Goal: Transaction & Acquisition: Download file/media

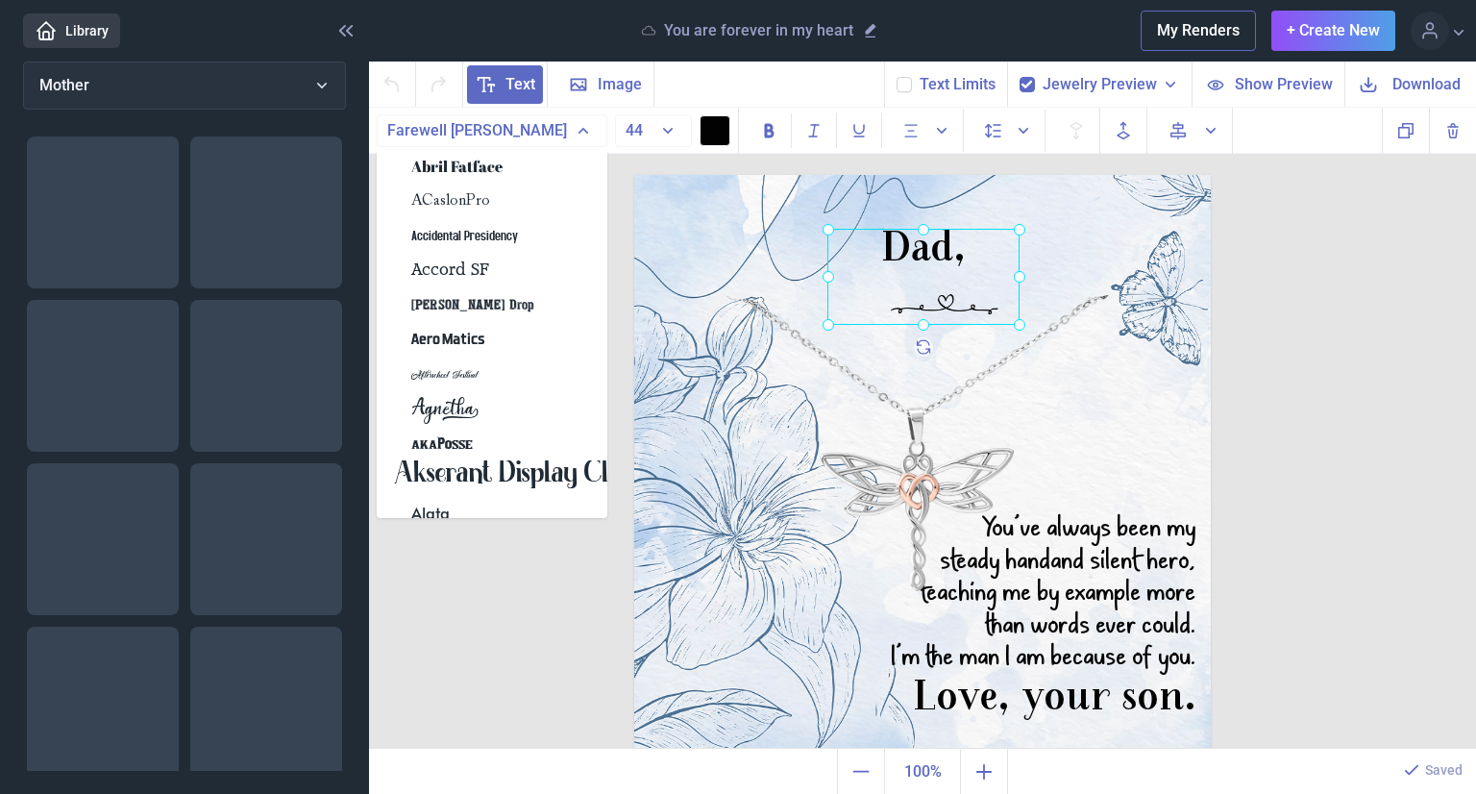
drag, startPoint x: 952, startPoint y: 262, endPoint x: 941, endPoint y: 299, distance: 38.0
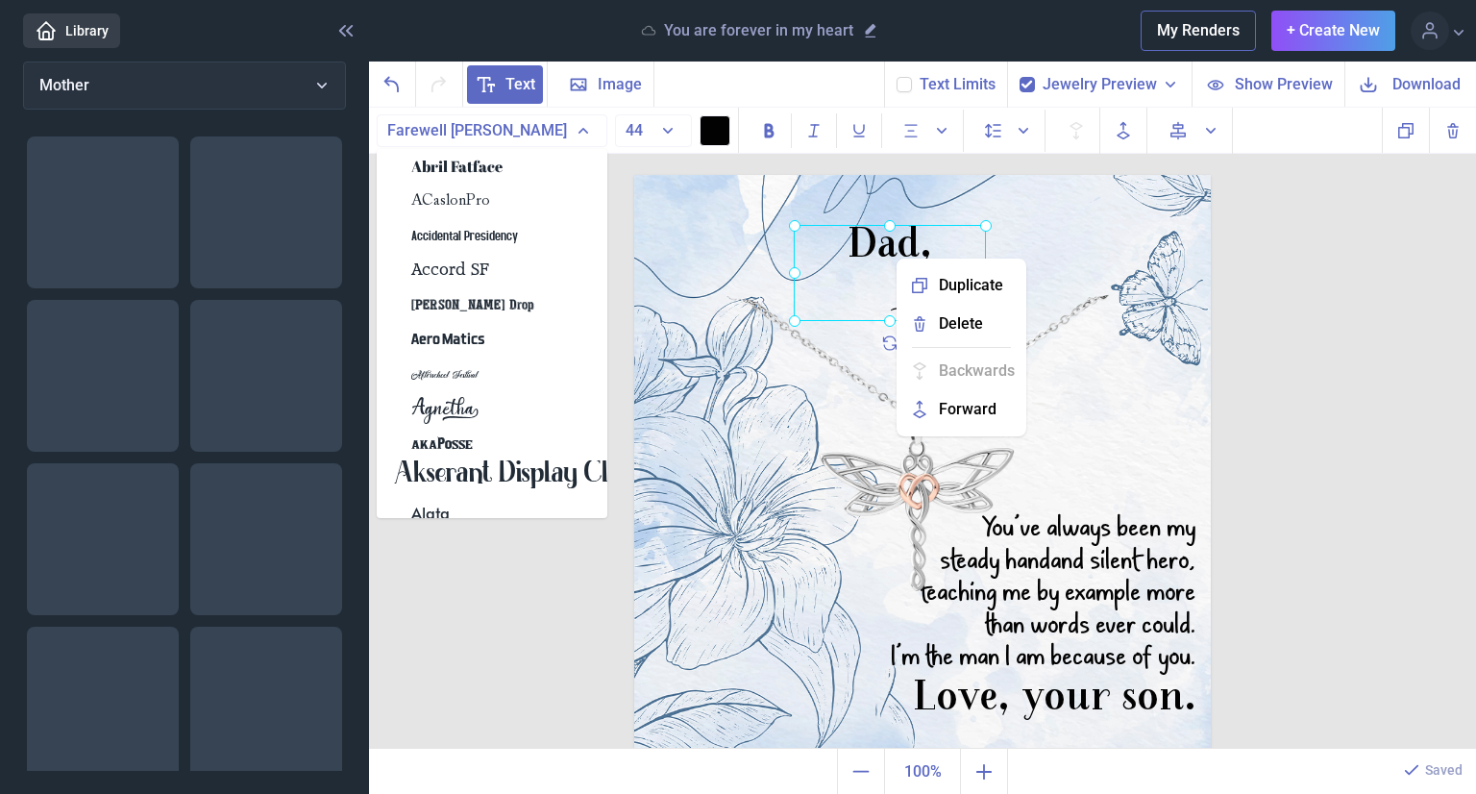
click at [938, 297] on button "Duplicate" at bounding box center [961, 285] width 114 height 38
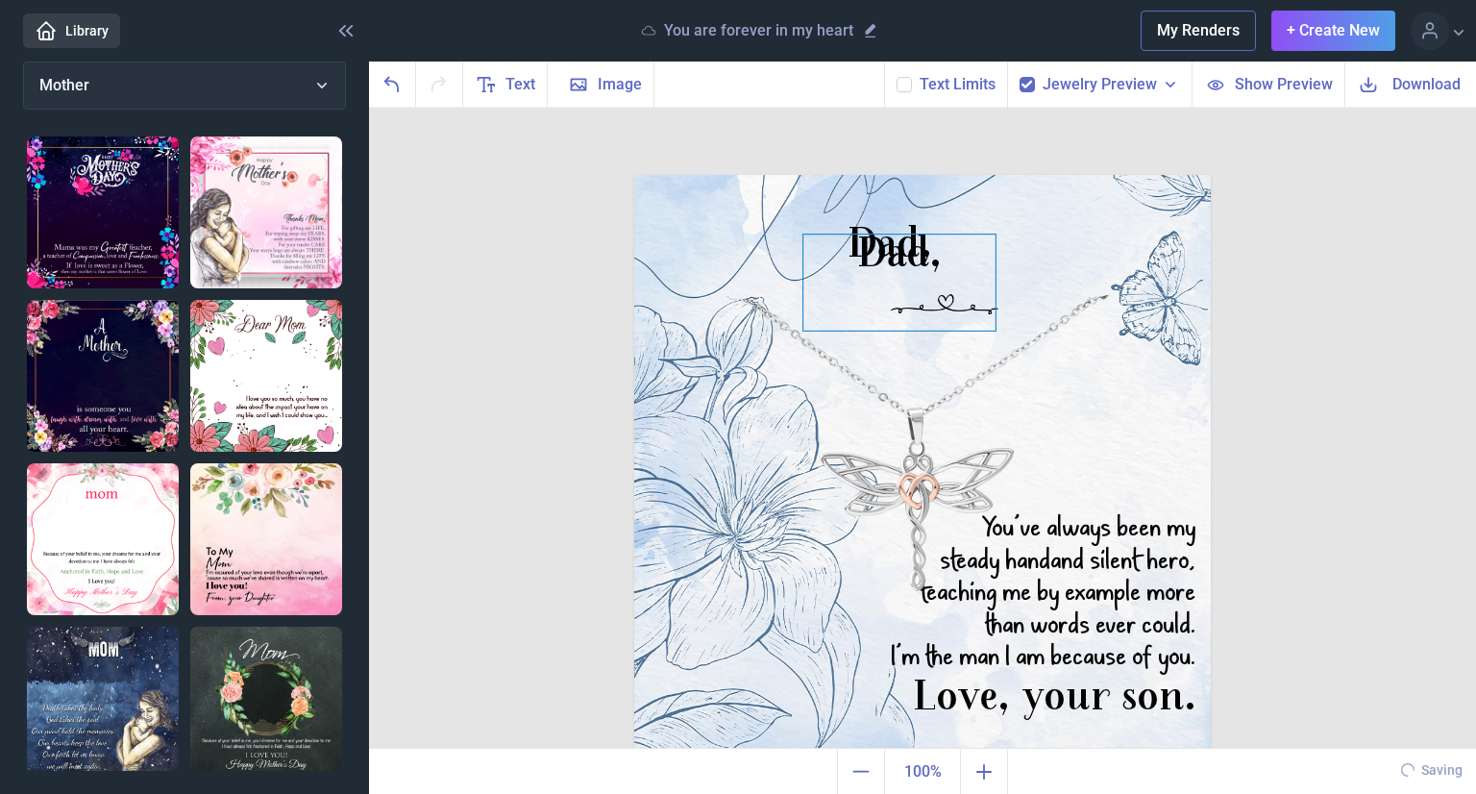
click at [878, 175] on div "Dad," at bounding box center [922, 175] width 577 height 0
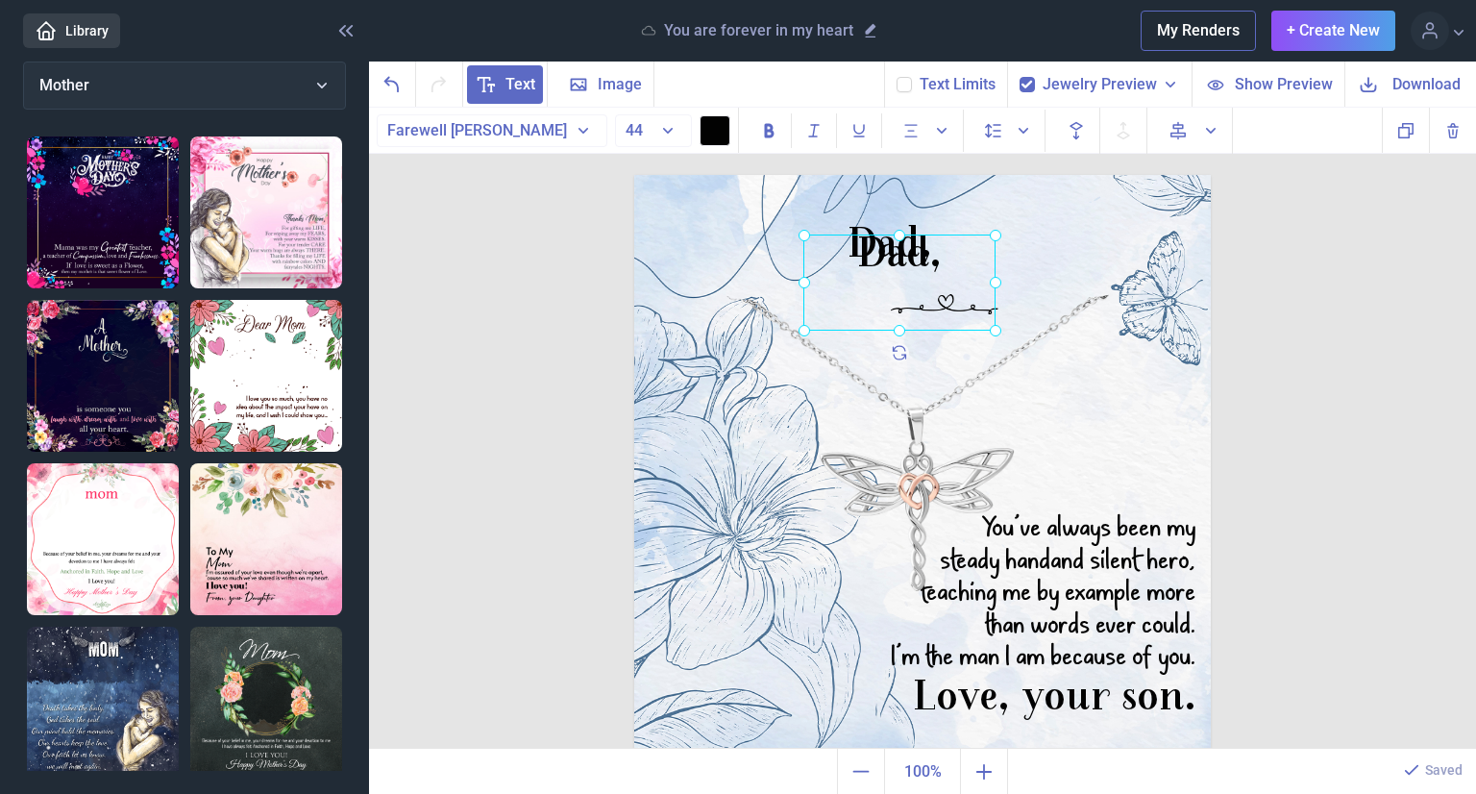
click at [903, 262] on div at bounding box center [900, 283] width 192 height 96
click at [903, 262] on div "Dad," at bounding box center [900, 283] width 192 height 96
click at [945, 312] on div at bounding box center [900, 283] width 192 height 96
click at [1013, 328] on img at bounding box center [922, 463] width 577 height 577
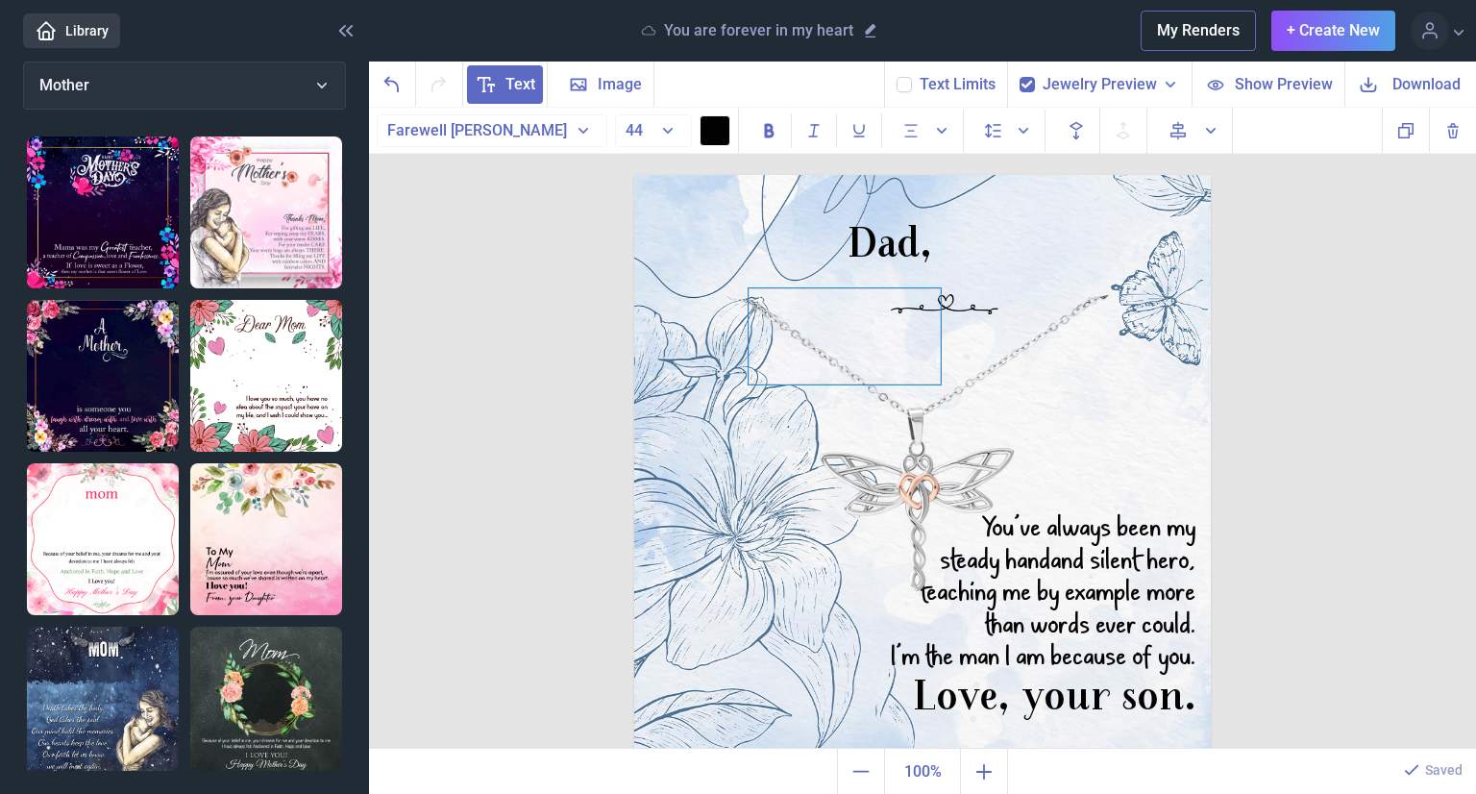
drag, startPoint x: 979, startPoint y: 305, endPoint x: 921, endPoint y: 393, distance: 106.1
click at [921, 384] on div at bounding box center [845, 336] width 192 height 96
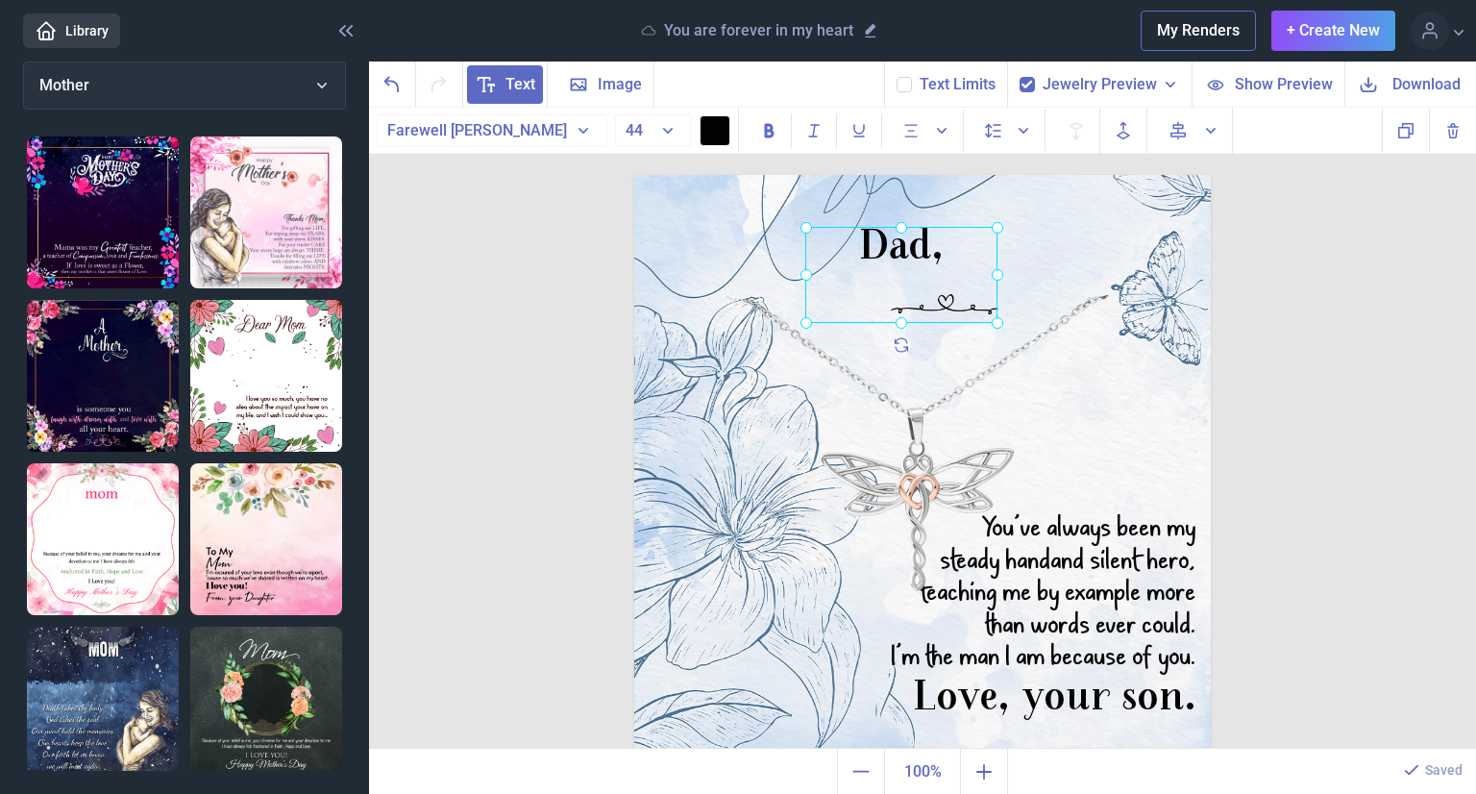
drag, startPoint x: 950, startPoint y: 305, endPoint x: 961, endPoint y: 307, distance: 11.7
click at [634, 175] on div "Dad," at bounding box center [634, 175] width 0 height 0
click at [1000, 306] on img at bounding box center [922, 463] width 577 height 577
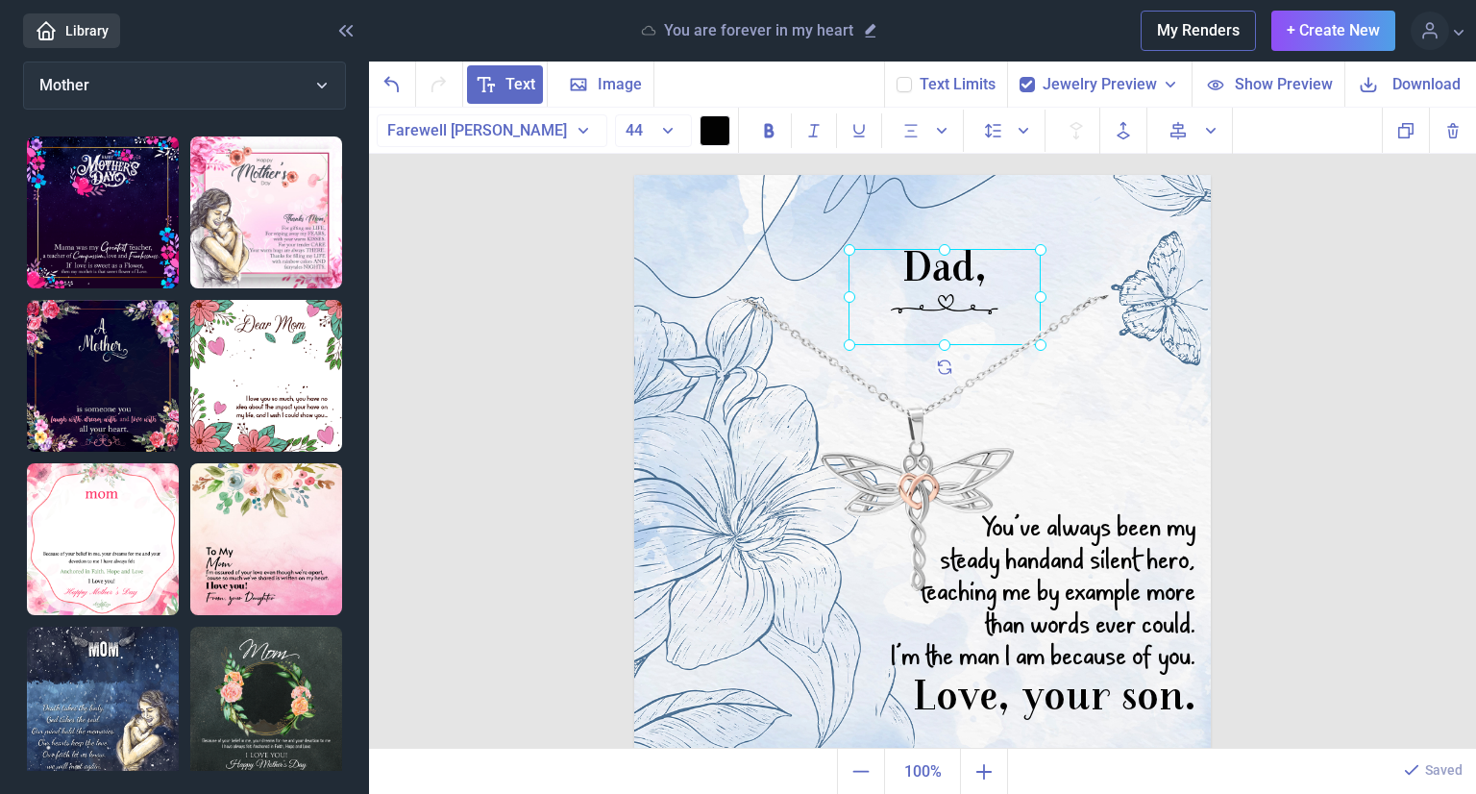
drag, startPoint x: 928, startPoint y: 293, endPoint x: 971, endPoint y: 315, distance: 48.6
click at [634, 175] on div "Dad," at bounding box center [634, 175] width 0 height 0
click at [930, 296] on div at bounding box center [945, 297] width 192 height 96
click at [930, 296] on div "Dad," at bounding box center [945, 297] width 192 height 96
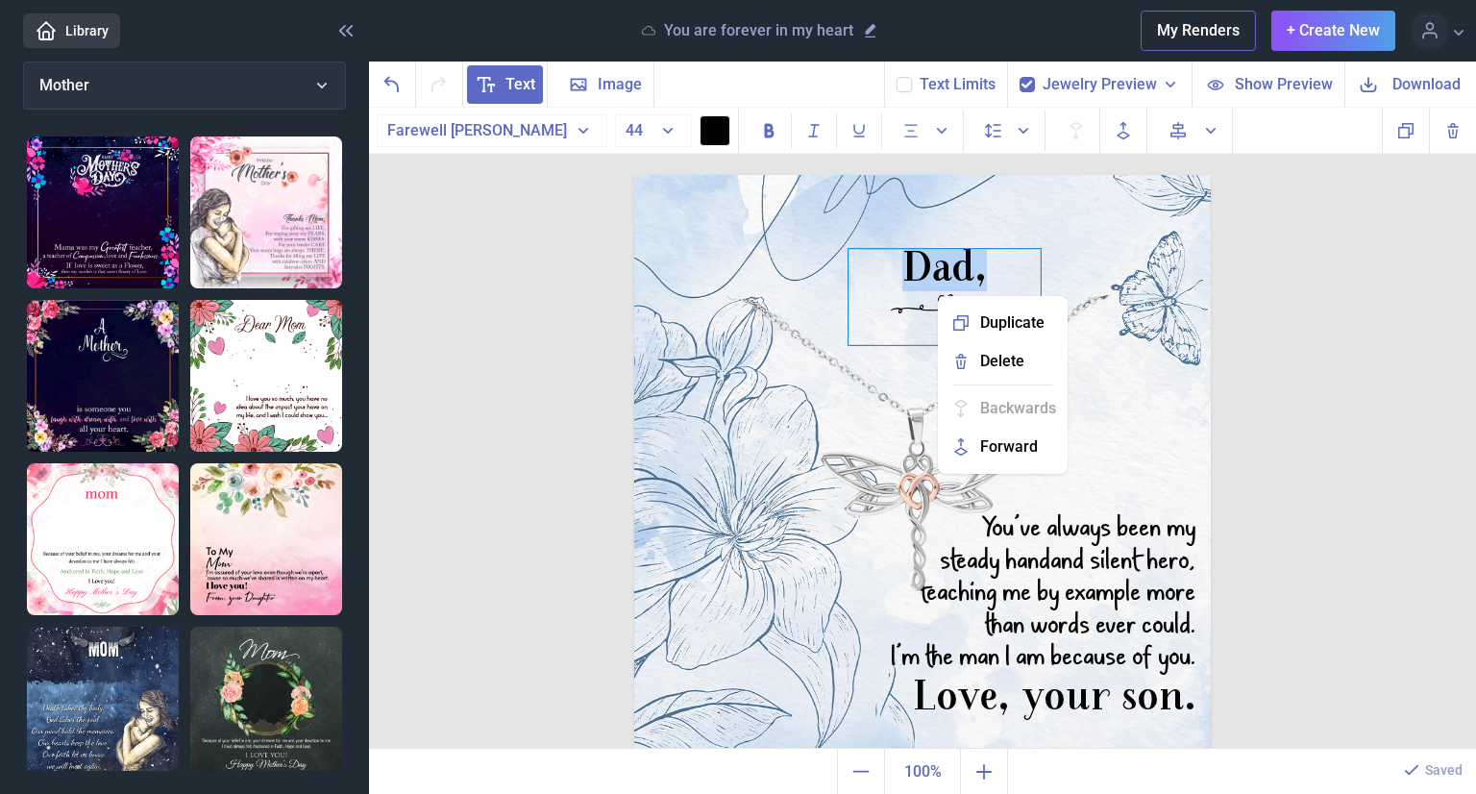
click at [884, 312] on div "Dad," at bounding box center [945, 297] width 192 height 96
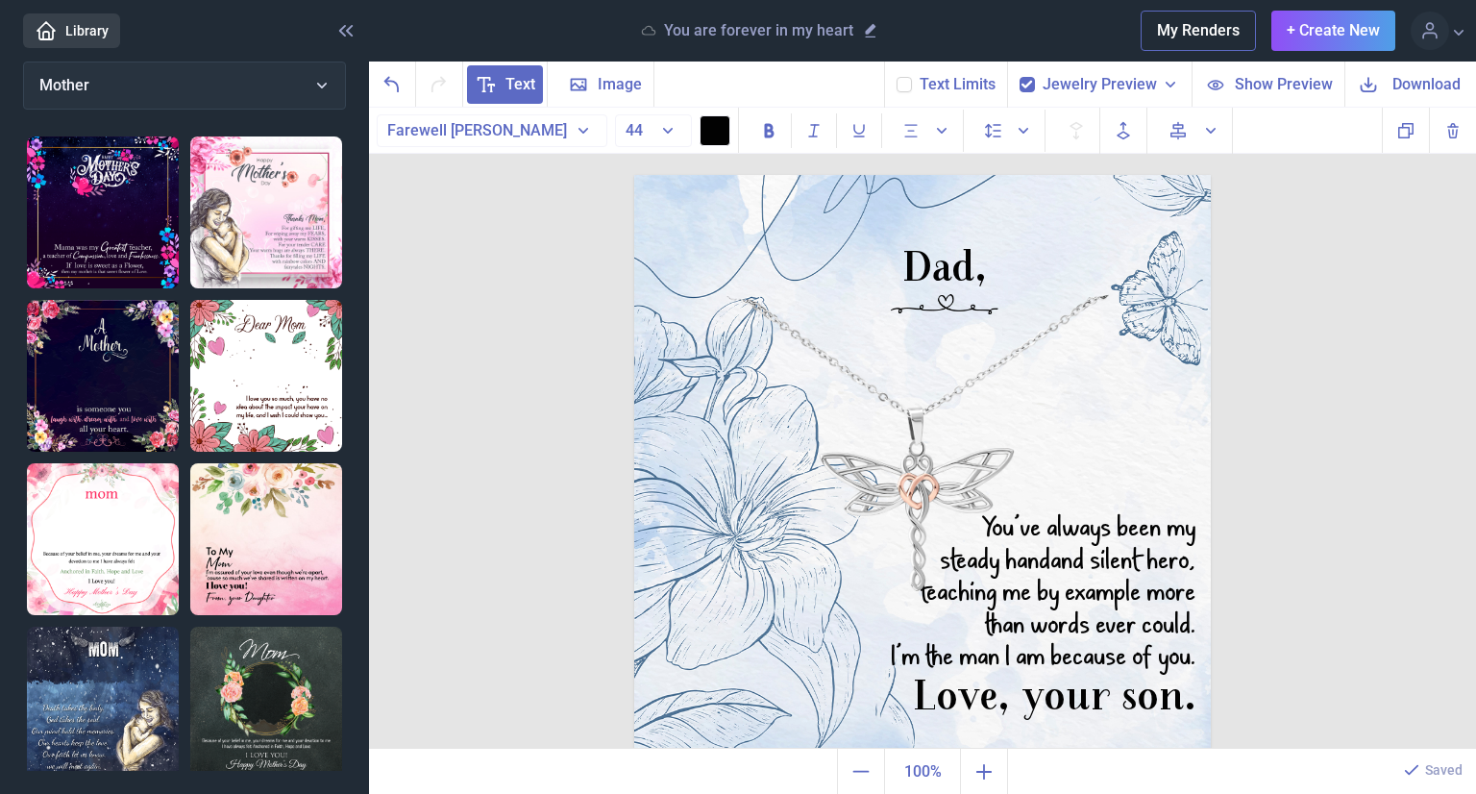
drag, startPoint x: 928, startPoint y: 471, endPoint x: 890, endPoint y: 456, distance: 40.5
click at [890, 456] on img at bounding box center [922, 463] width 577 height 577
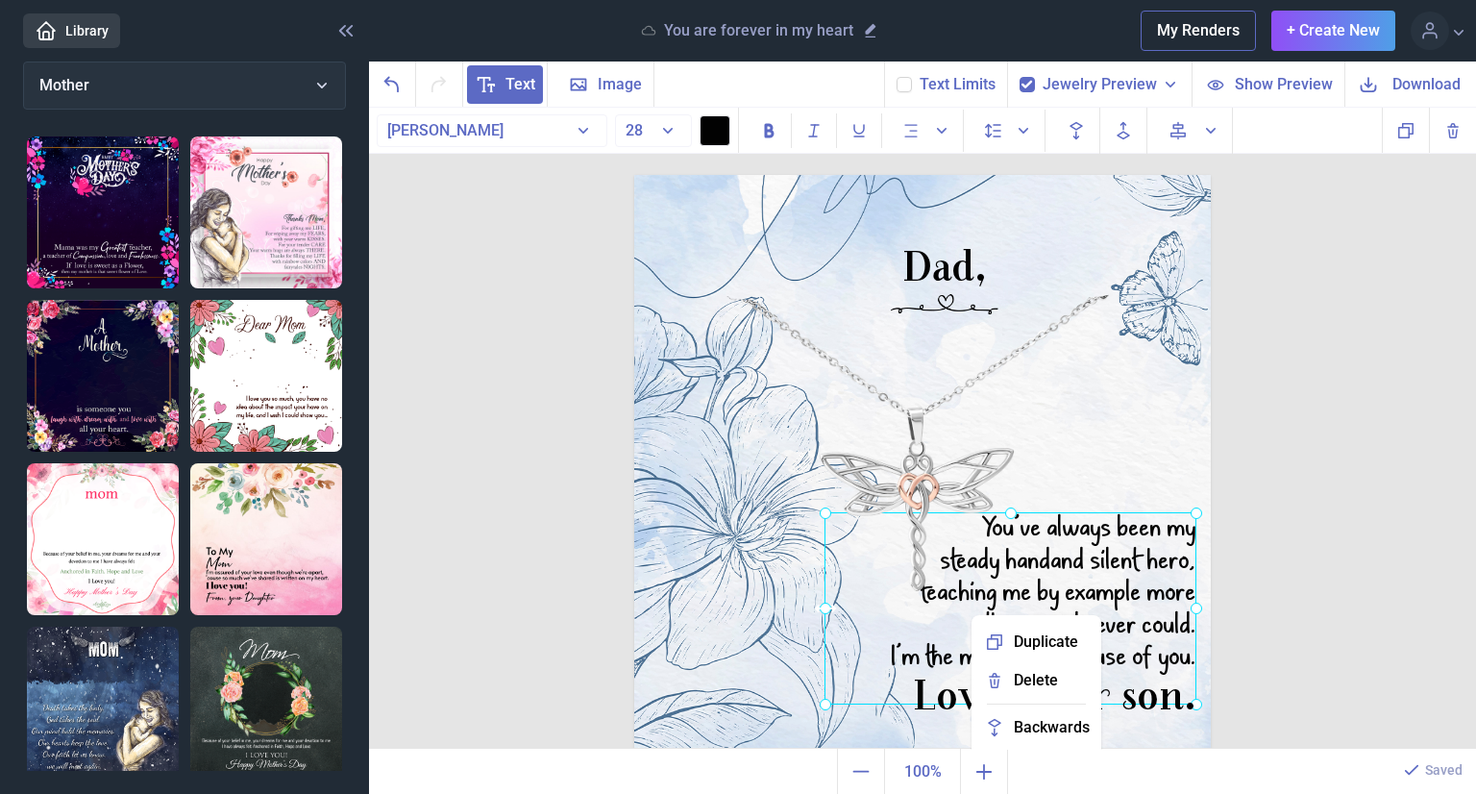
drag, startPoint x: 803, startPoint y: 607, endPoint x: 817, endPoint y: 607, distance: 14.4
click at [817, 607] on icon at bounding box center [824, 608] width 27 height 27
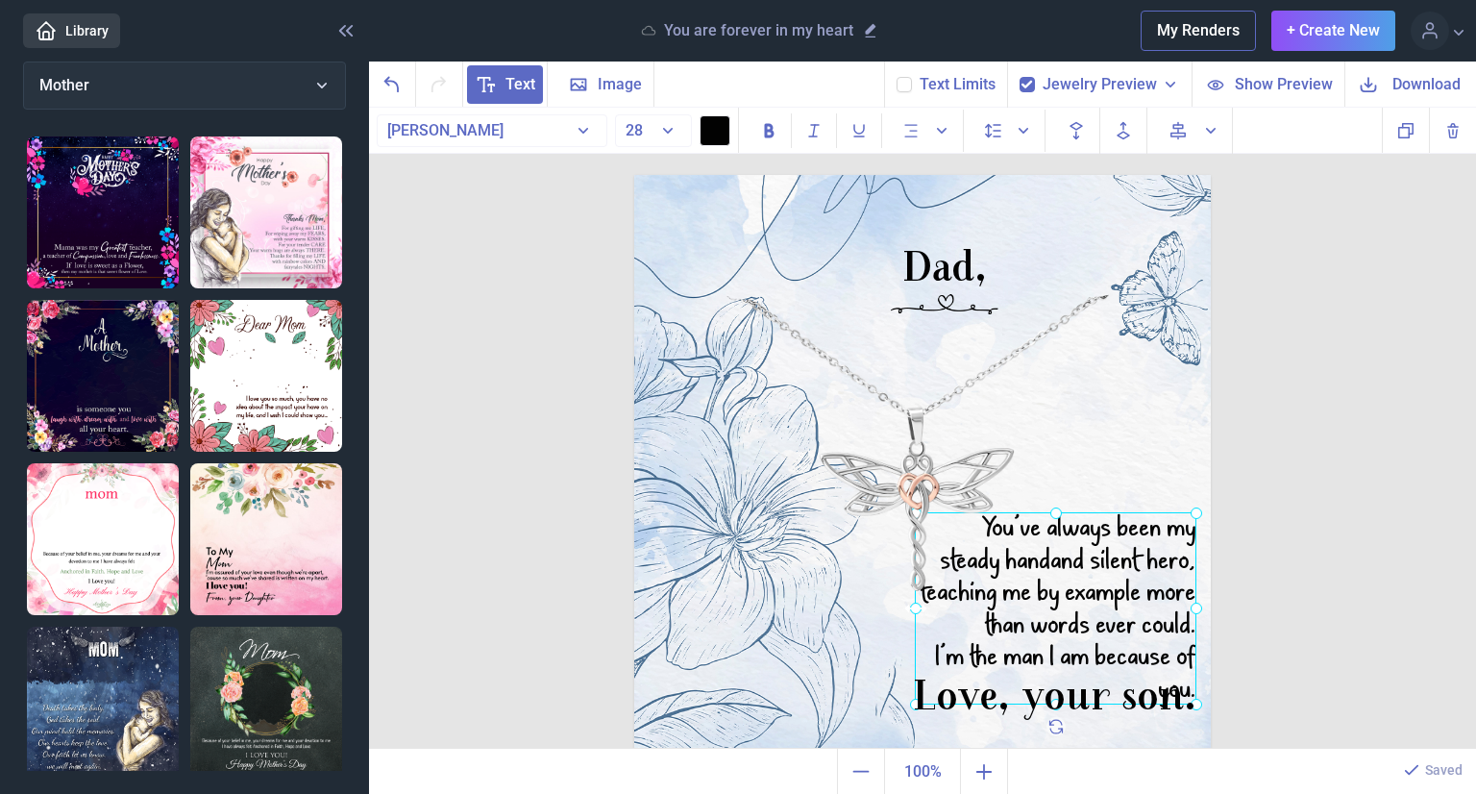
drag, startPoint x: 817, startPoint y: 607, endPoint x: 905, endPoint y: 608, distance: 88.4
click at [905, 608] on icon at bounding box center [915, 608] width 27 height 27
click at [1040, 608] on div at bounding box center [1056, 608] width 282 height 192
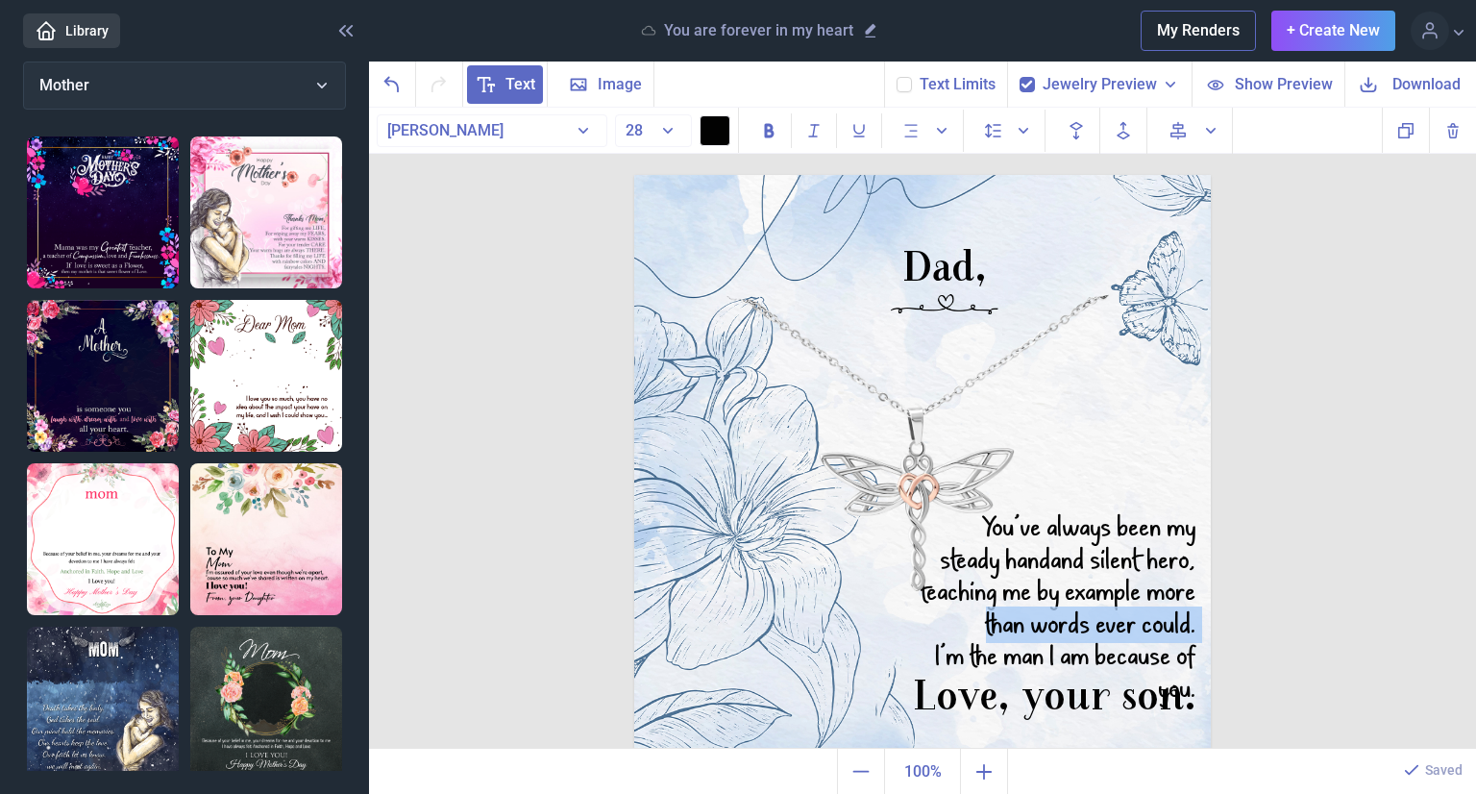
click at [1040, 609] on div "than words ever could." at bounding box center [1056, 625] width 282 height 33
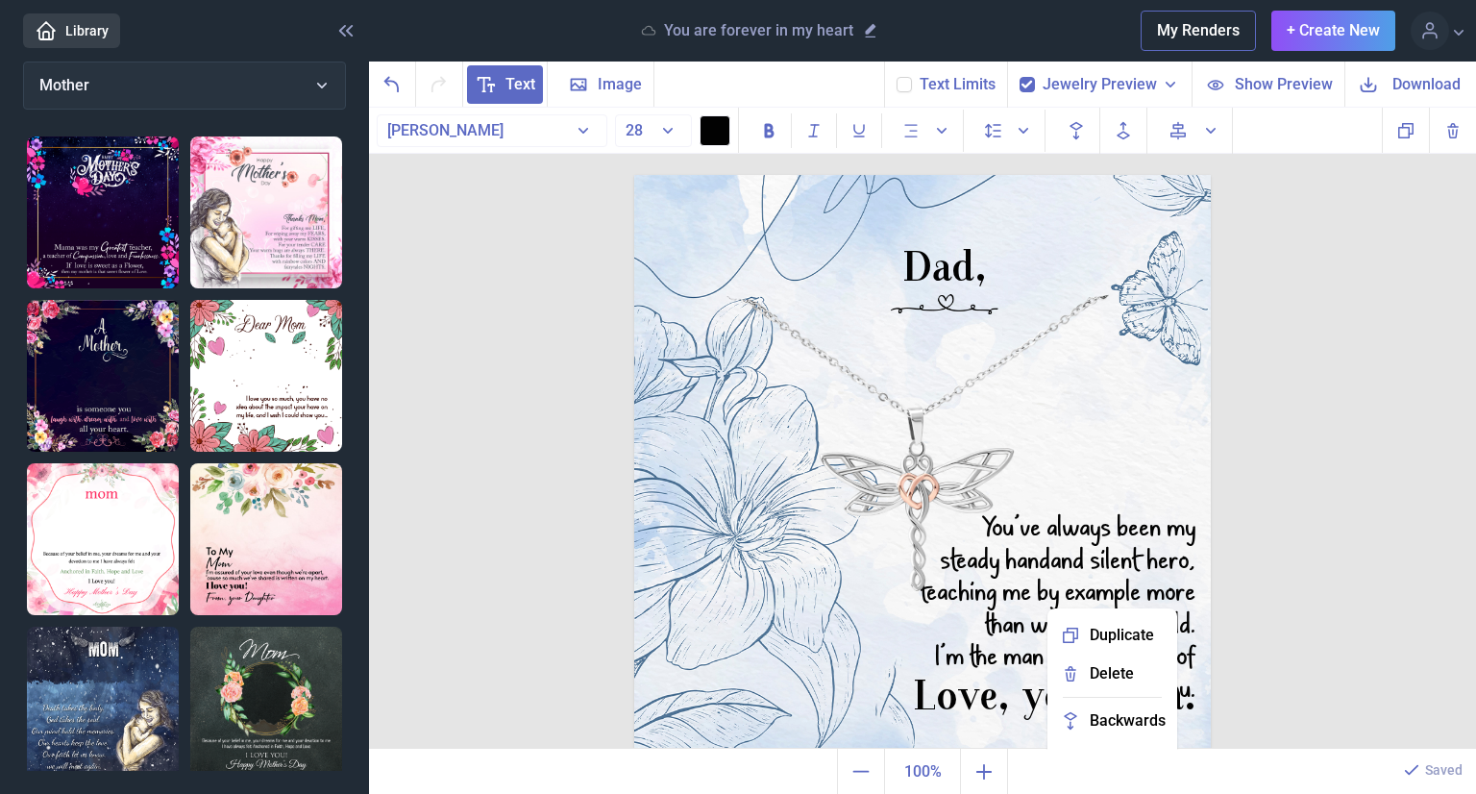
click at [1048, 608] on div "Duplicate Delete Backwards > Forward" at bounding box center [1113, 697] width 130 height 178
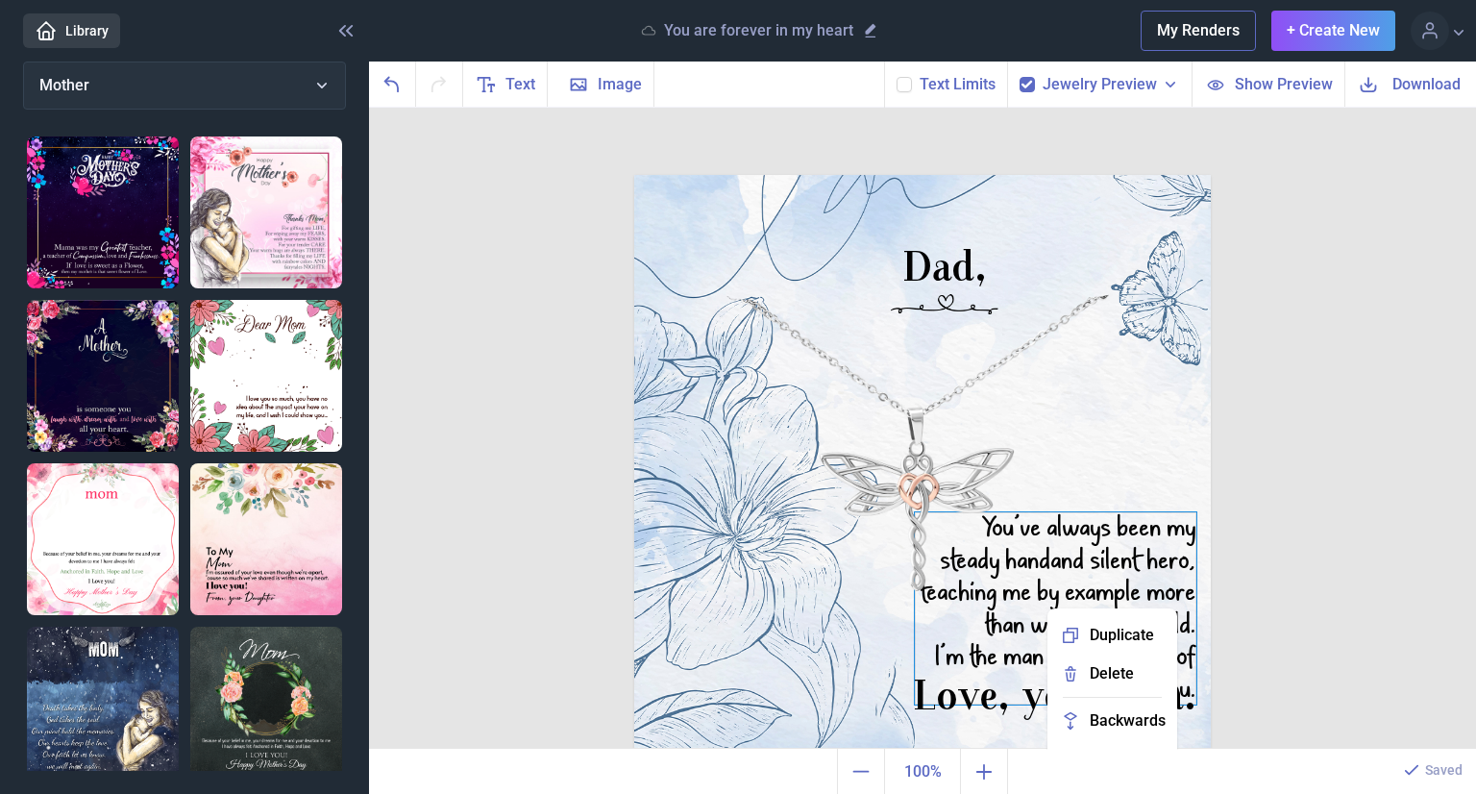
click at [1008, 175] on div "You’ve always been my steady hand and silent hero, teaching me by example more …" at bounding box center [922, 175] width 577 height 0
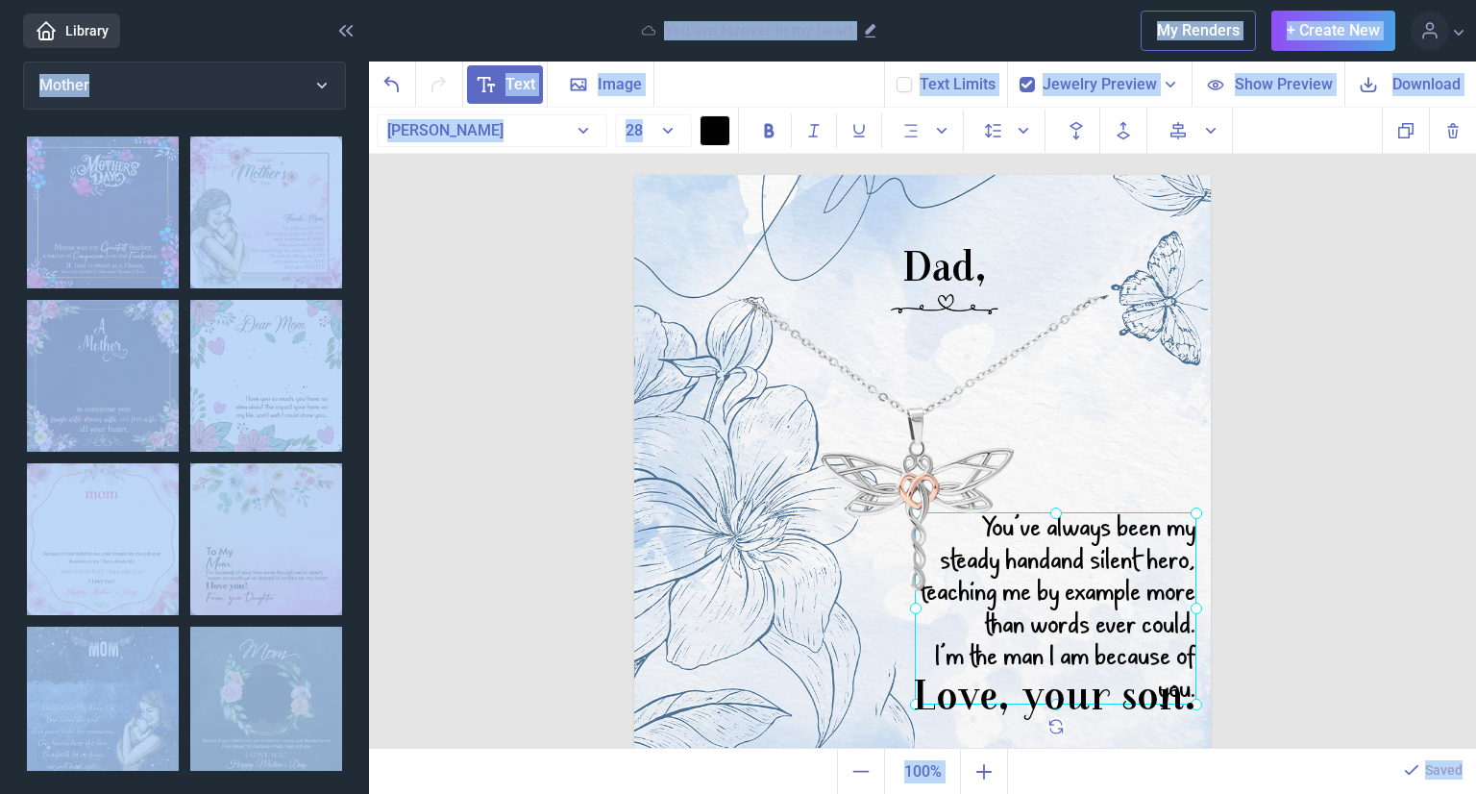
click at [997, 539] on div at bounding box center [1056, 608] width 282 height 192
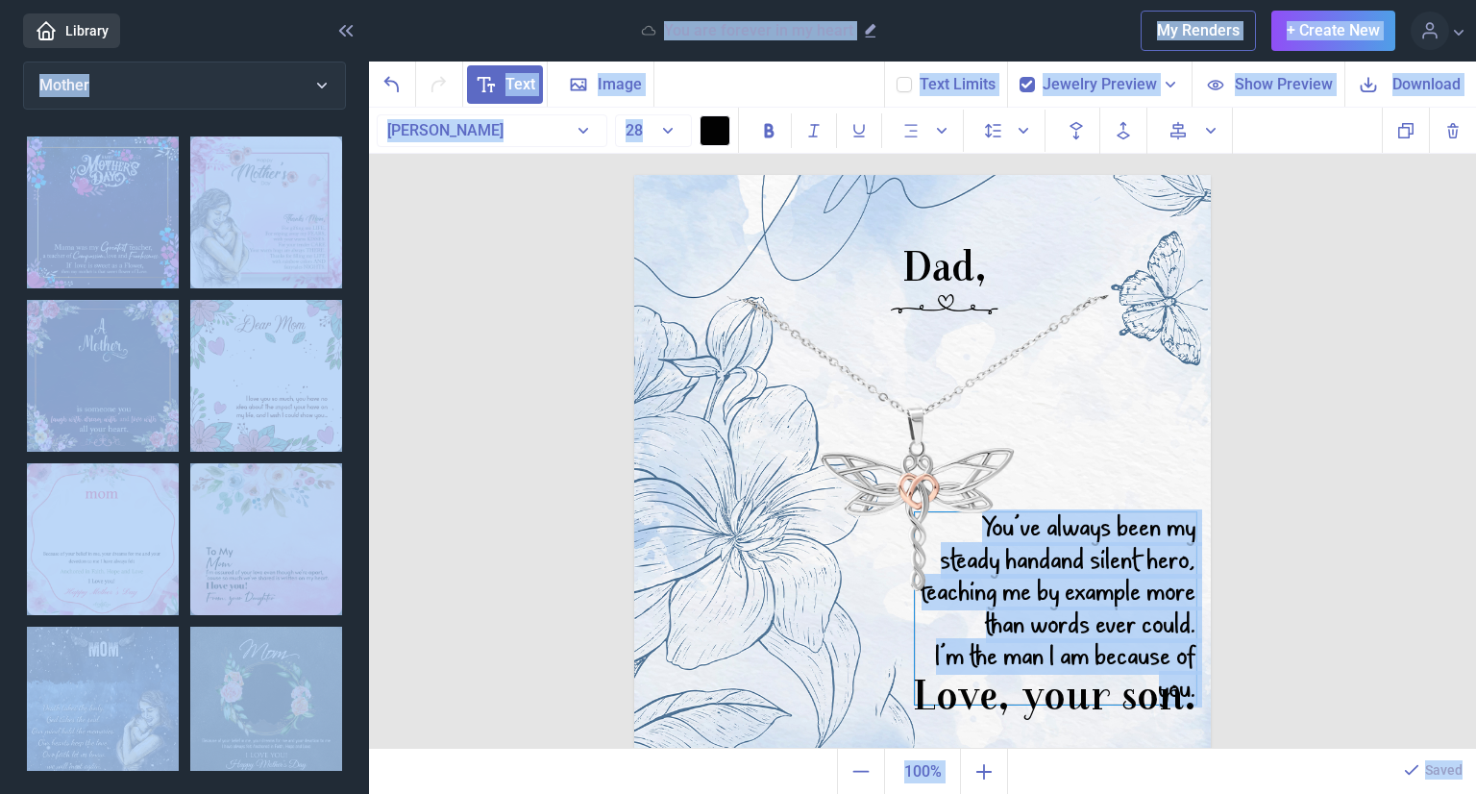
click at [1019, 570] on span "steady hand" at bounding box center [996, 560] width 111 height 37
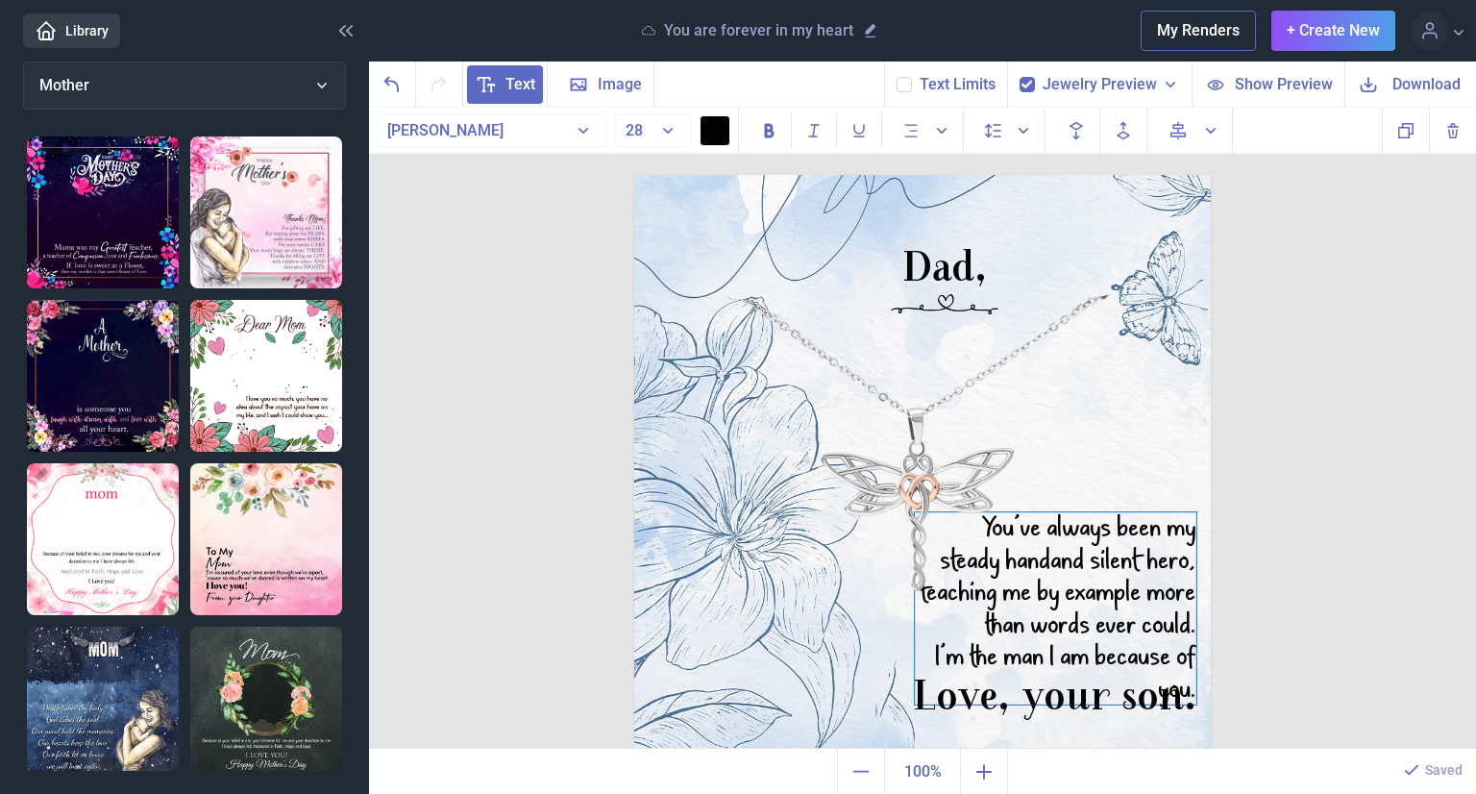
click at [1043, 579] on div "teaching me by example more" at bounding box center [1056, 593] width 282 height 33
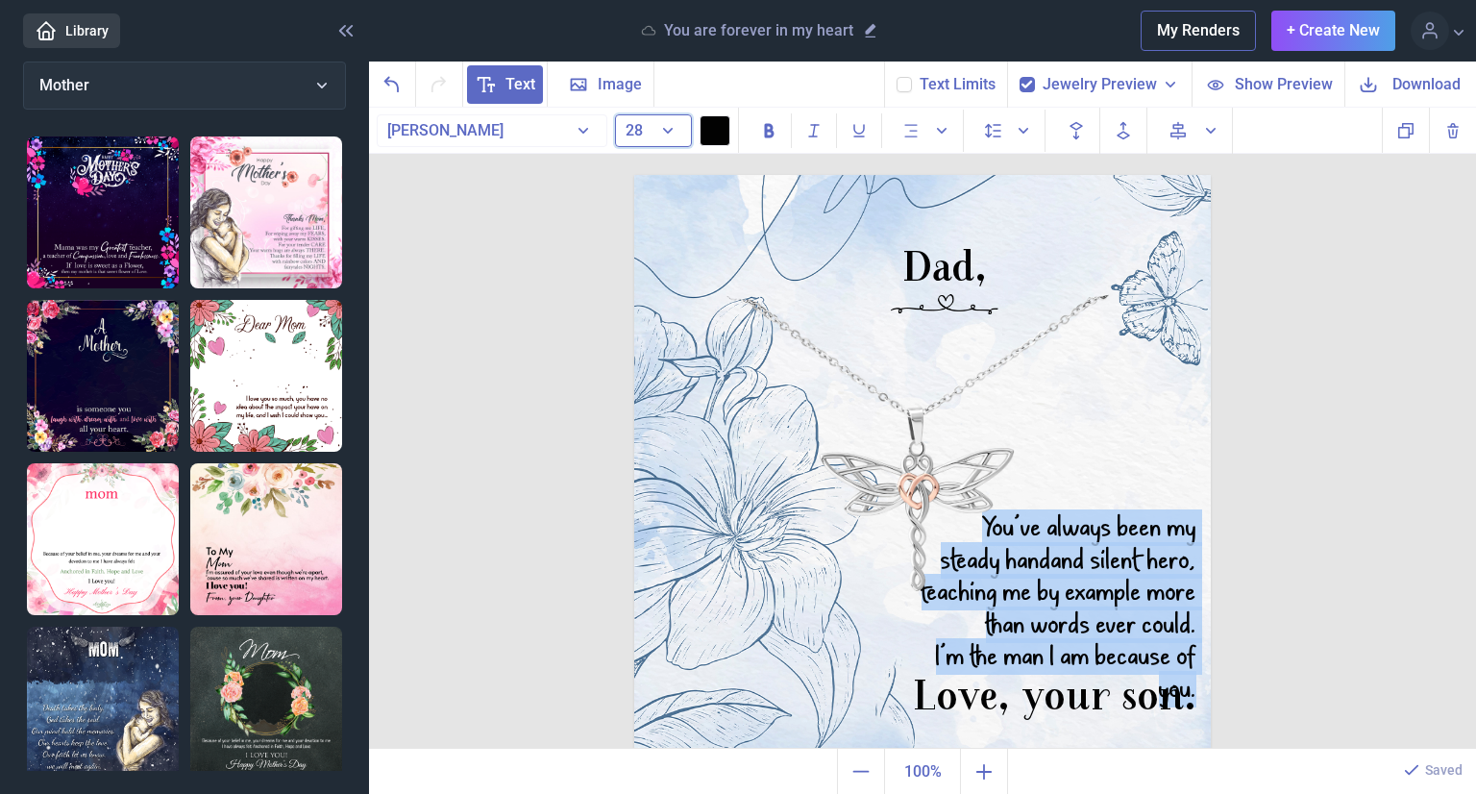
click at [663, 130] on button "28" at bounding box center [653, 130] width 77 height 33
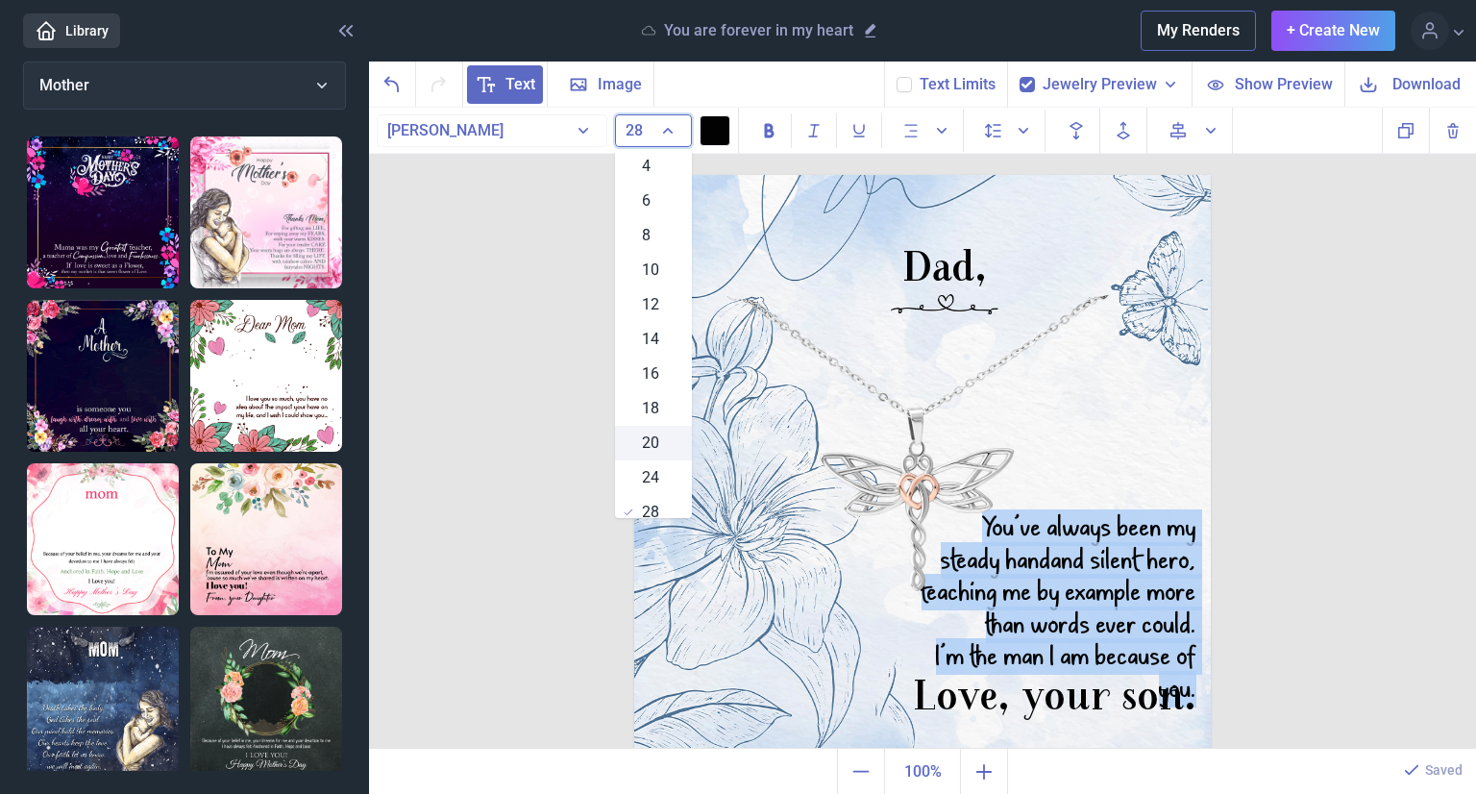
scroll to position [12, 0]
click at [649, 455] on span "24" at bounding box center [650, 466] width 17 height 23
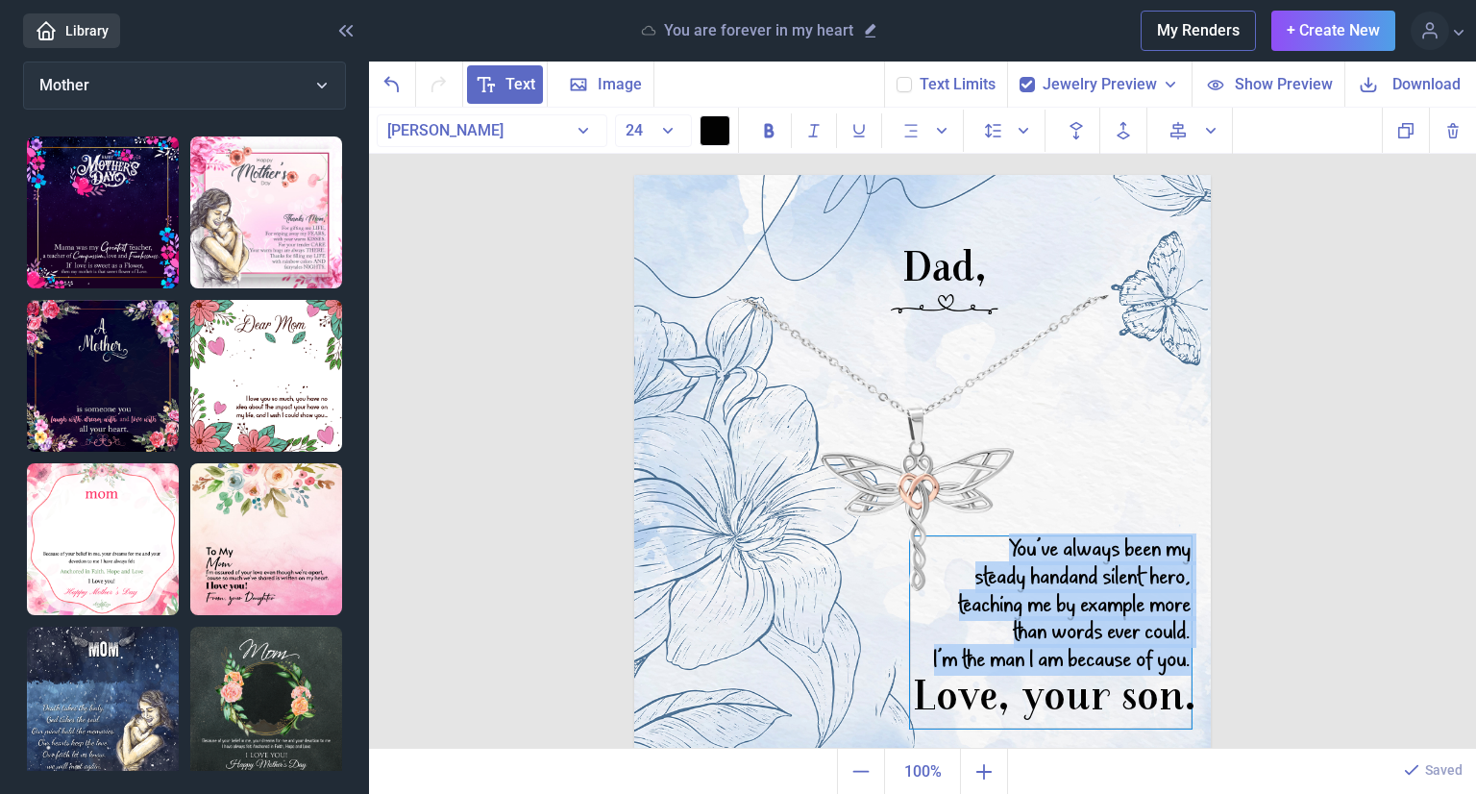
click at [1054, 663] on div "I’m the man I am because of you." at bounding box center [1051, 661] width 282 height 28
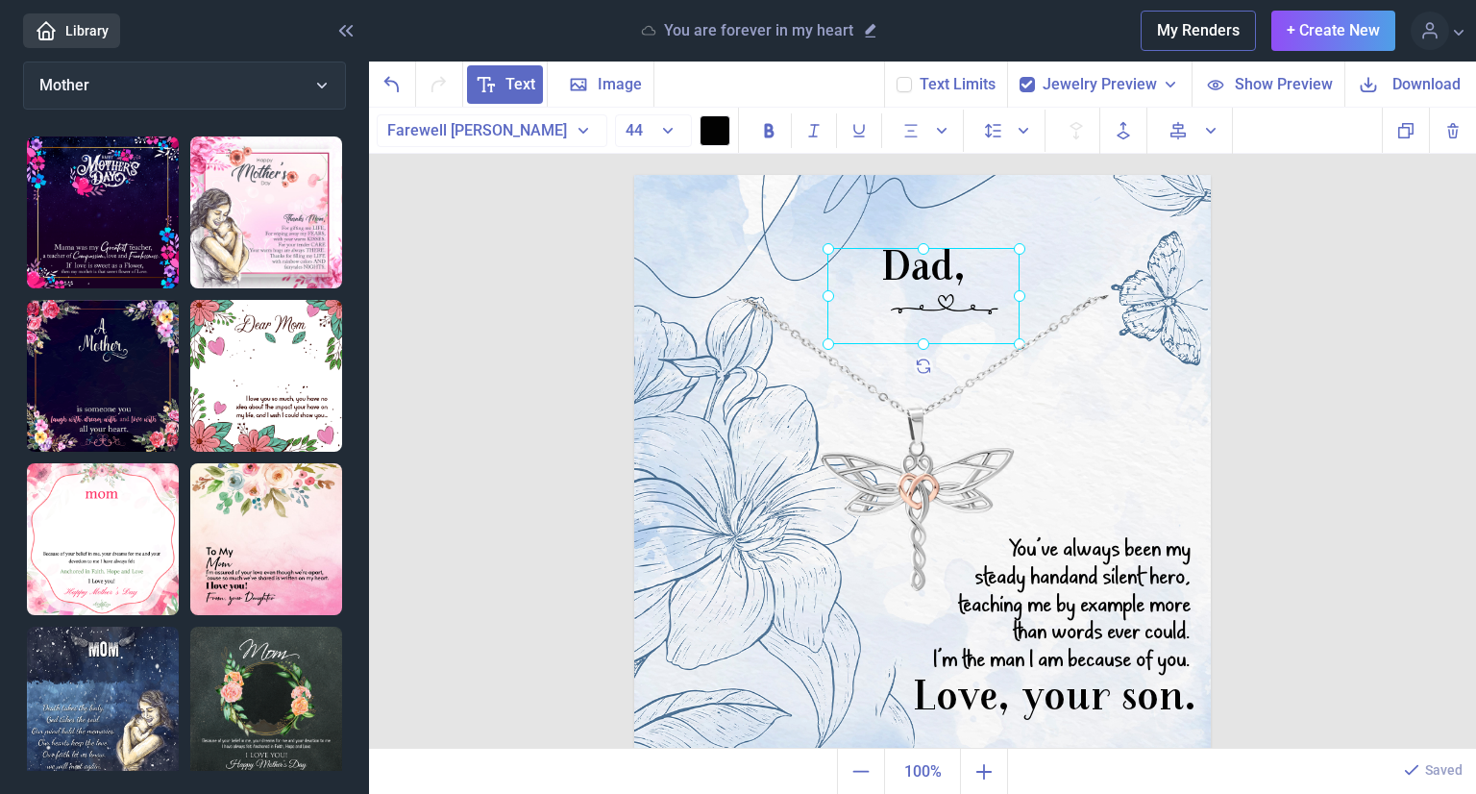
drag, startPoint x: 957, startPoint y: 324, endPoint x: 936, endPoint y: 323, distance: 21.2
click at [634, 175] on div "Dad," at bounding box center [634, 175] width 0 height 0
click at [953, 309] on div at bounding box center [924, 296] width 192 height 96
drag, startPoint x: 953, startPoint y: 311, endPoint x: 911, endPoint y: 321, distance: 43.4
click at [911, 321] on div at bounding box center [881, 306] width 192 height 96
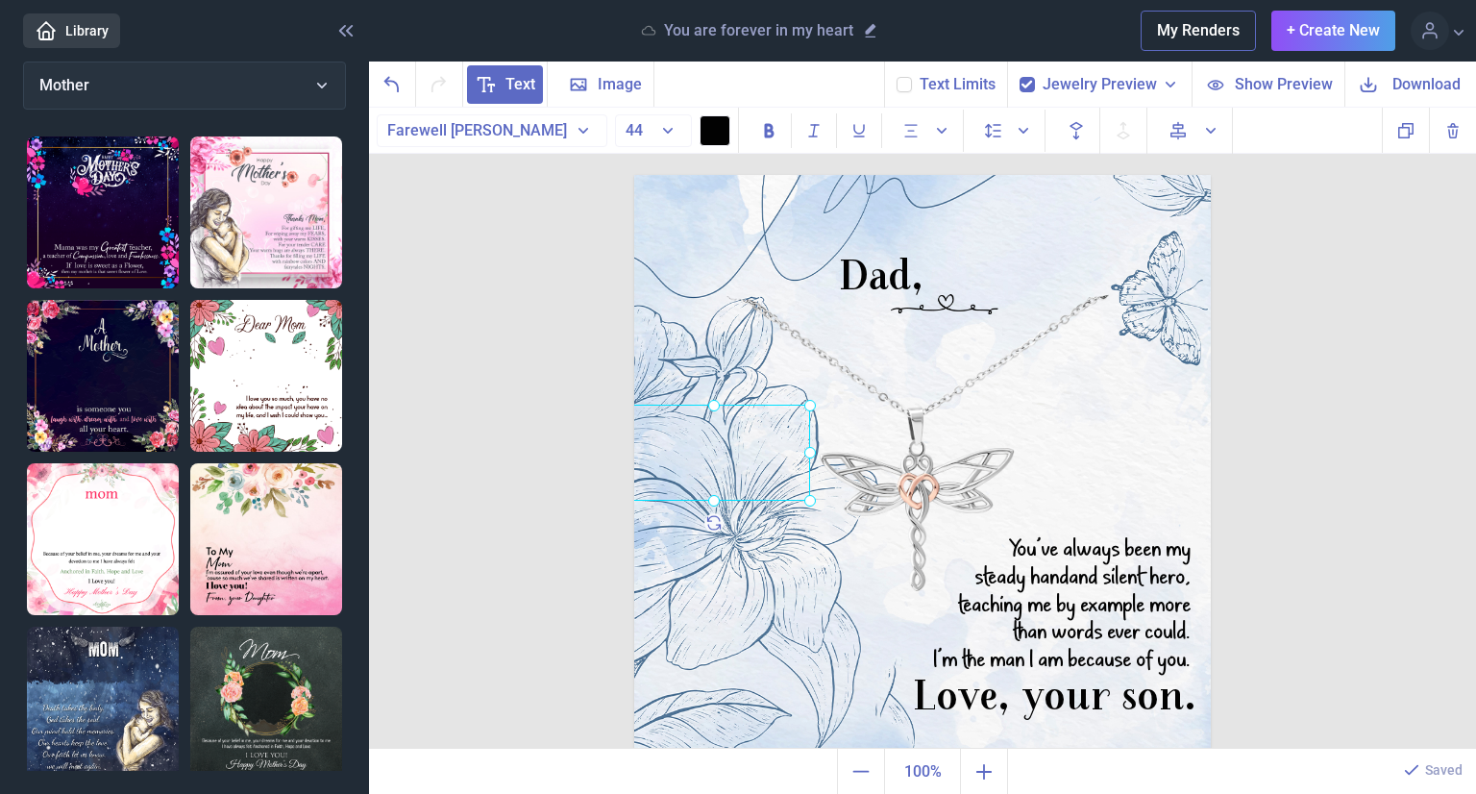
drag, startPoint x: 911, startPoint y: 323, endPoint x: 756, endPoint y: 412, distance: 178.7
click at [634, 175] on div at bounding box center [634, 175] width 0 height 0
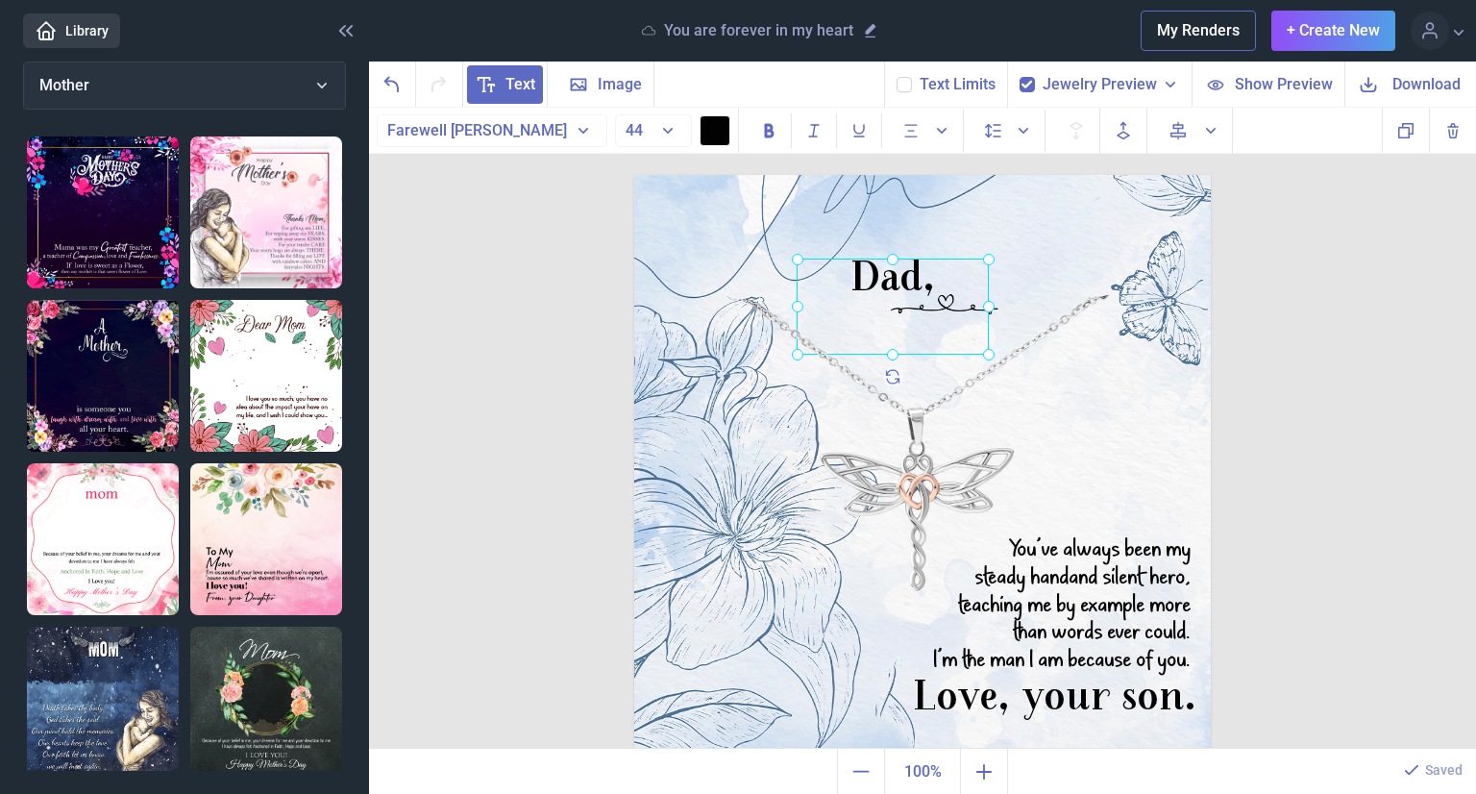
drag, startPoint x: 927, startPoint y: 296, endPoint x: 938, endPoint y: 297, distance: 11.6
click at [634, 175] on div "Dad," at bounding box center [634, 175] width 0 height 0
click at [1265, 284] on div "Dad, You’ve always been my steady hand and silent hero, teaching me by example …" at bounding box center [922, 429] width 1107 height 642
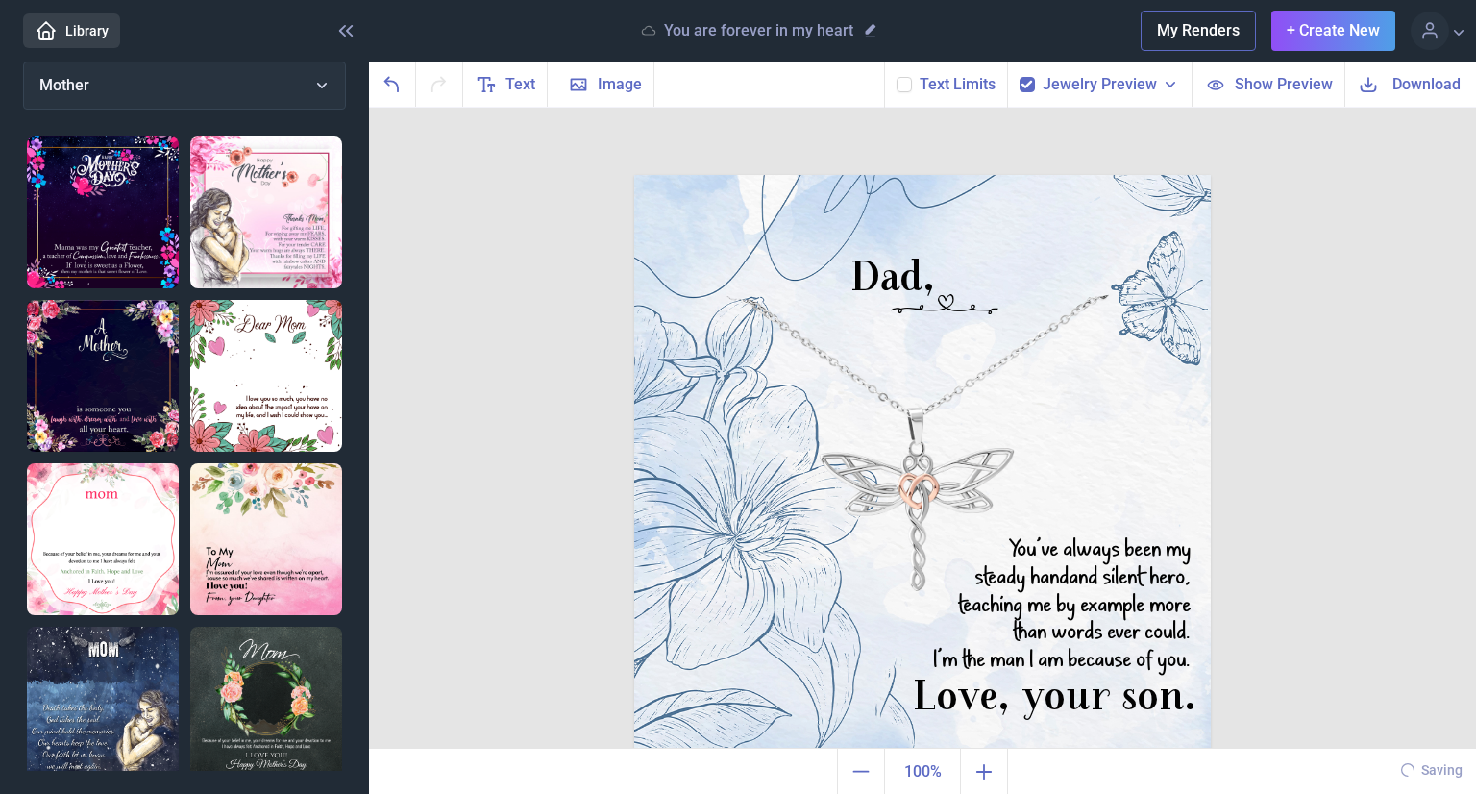
click at [1412, 73] on span "Download" at bounding box center [1427, 84] width 68 height 22
